Goal: Information Seeking & Learning: Learn about a topic

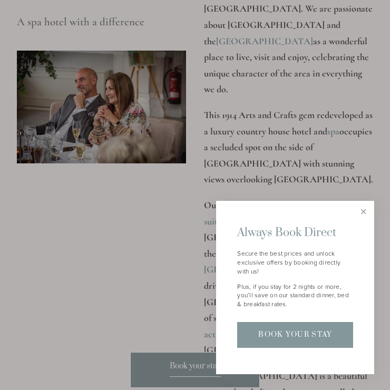
scroll to position [1265, 0]
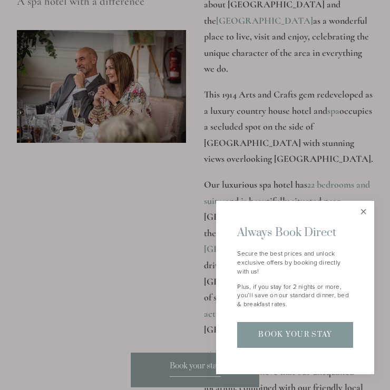
click at [365, 210] on link "Close" at bounding box center [363, 211] width 18 height 18
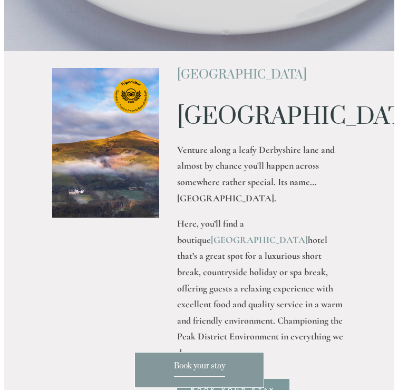
scroll to position [0, 0]
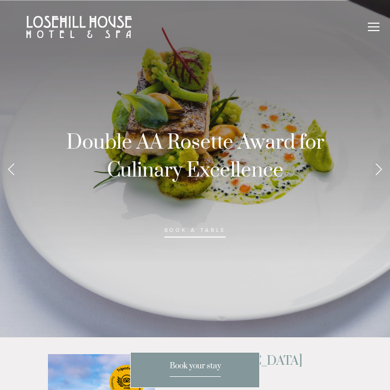
click at [369, 33] on div at bounding box center [374, 29] width 12 height 12
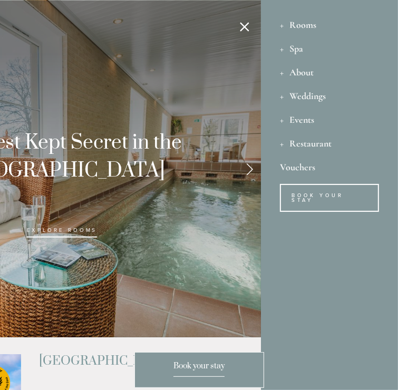
click at [279, 24] on nav "Rooms Rooms Your Stay Book a stay Offers Spa Spa" at bounding box center [329, 125] width 137 height 250
click at [282, 24] on div "Rooms" at bounding box center [329, 25] width 99 height 24
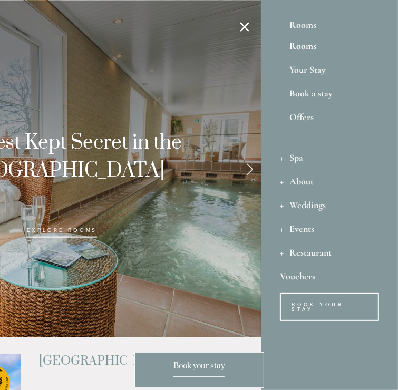
click at [297, 42] on link "Rooms" at bounding box center [329, 48] width 80 height 14
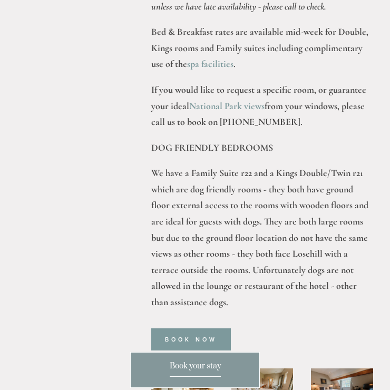
scroll to position [625, 0]
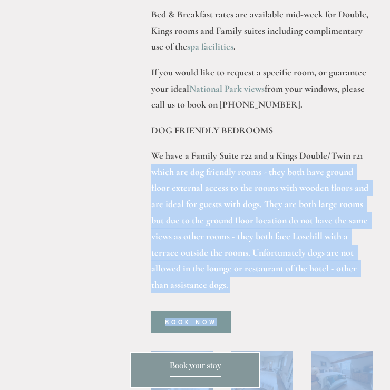
drag, startPoint x: 369, startPoint y: 115, endPoint x: 396, endPoint y: 118, distance: 27.0
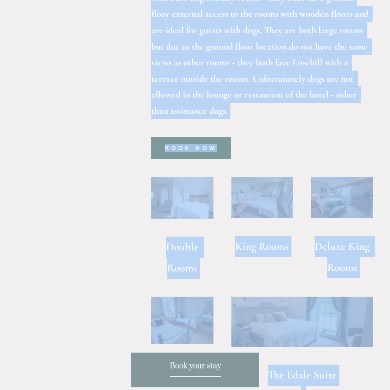
scroll to position [807, 0]
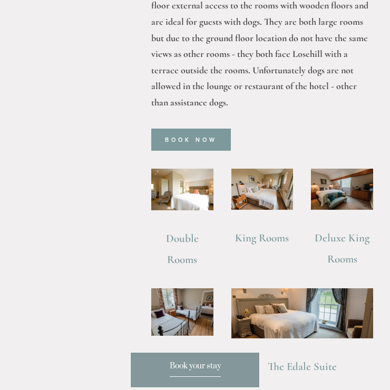
click at [130, 178] on main "Rooms Rooms Your Stay Book a stay Offers Our Bedrooms Losehill House Hotel has …" at bounding box center [195, 286] width 390 height 1680
click at [182, 232] on link "Double Rooms" at bounding box center [183, 249] width 35 height 34
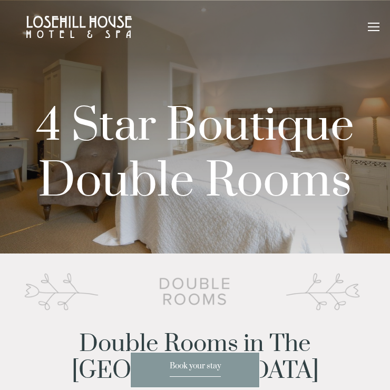
click at [373, 25] on div at bounding box center [374, 29] width 12 height 12
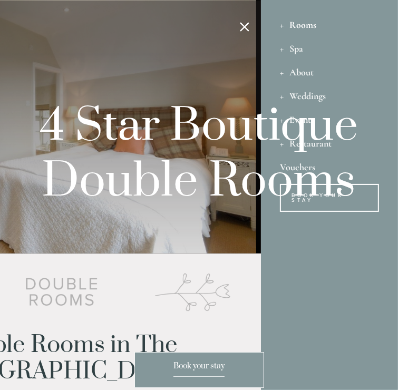
click at [286, 26] on div "Rooms" at bounding box center [329, 25] width 99 height 24
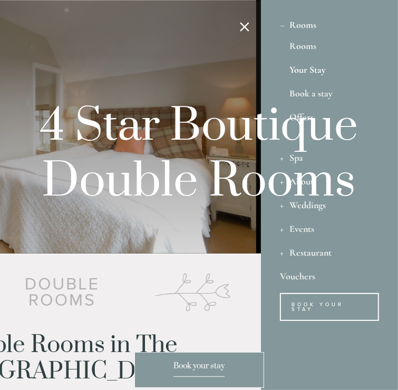
click at [298, 72] on link "Your Stay" at bounding box center [329, 72] width 80 height 14
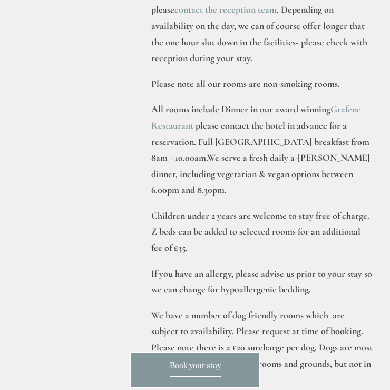
scroll to position [654, 0]
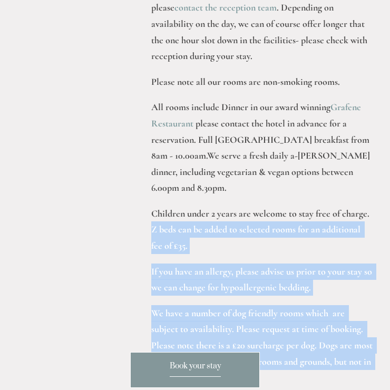
drag, startPoint x: 384, startPoint y: 171, endPoint x: 381, endPoint y: 183, distance: 12.0
click at [381, 183] on main "Rooms Rooms Your Stay Book a stay Offers Your Peak District Stay We are offerin…" at bounding box center [195, 129] width 390 height 1059
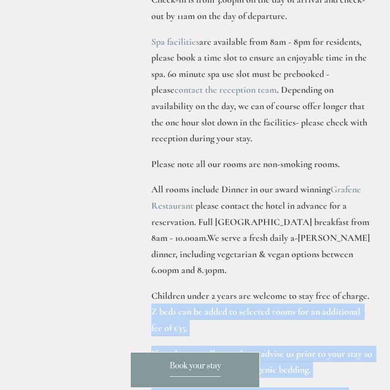
scroll to position [569, 0]
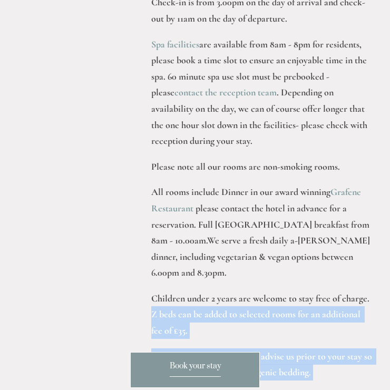
click at [348, 190] on link "Grafene Restaurant" at bounding box center [257, 200] width 212 height 28
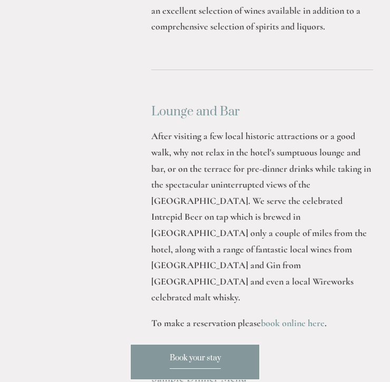
scroll to position [3567, 0]
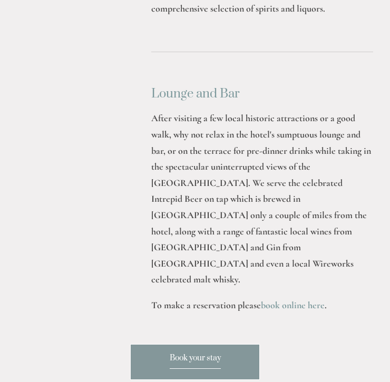
click at [233, 354] on strong "Sample Dinner Menu" at bounding box center [198, 360] width 95 height 13
